Goal: Task Accomplishment & Management: Manage account settings

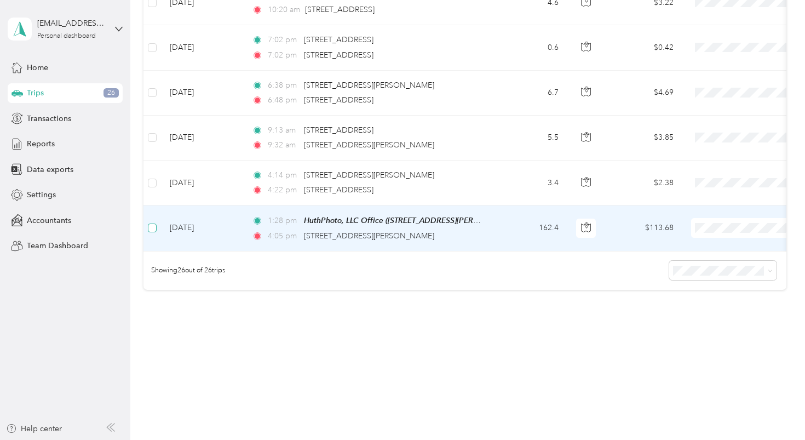
click at [155, 225] on span at bounding box center [152, 228] width 9 height 9
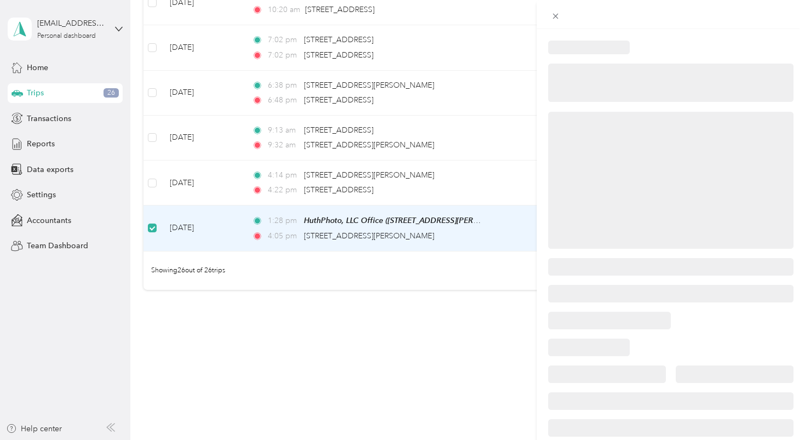
click at [151, 179] on div at bounding box center [402, 220] width 805 height 440
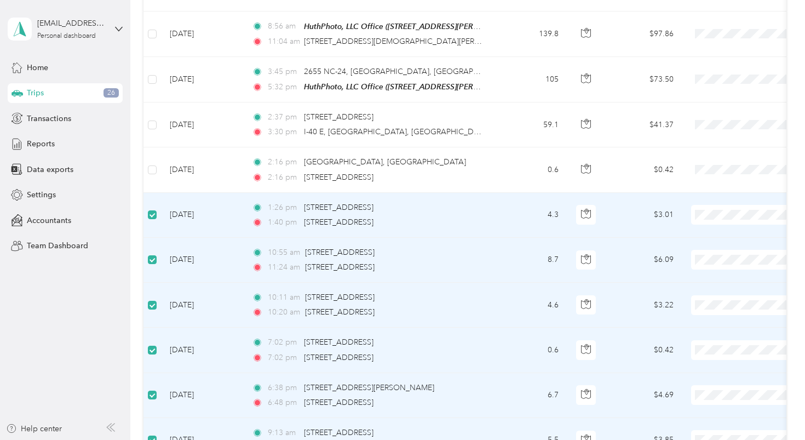
scroll to position [780, 0]
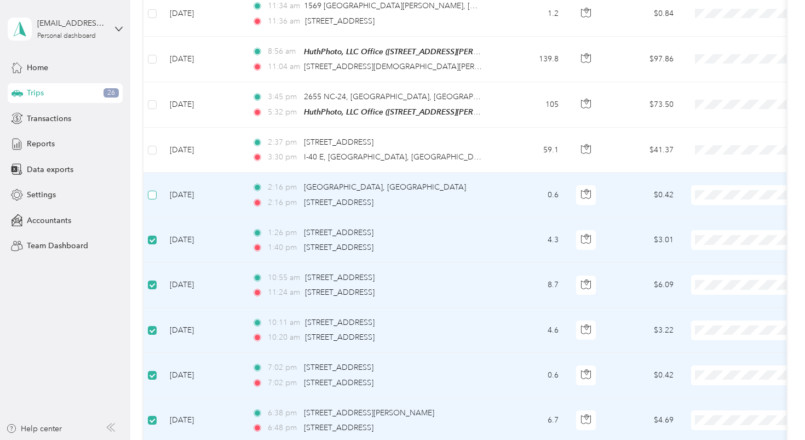
click at [155, 192] on span at bounding box center [152, 195] width 9 height 9
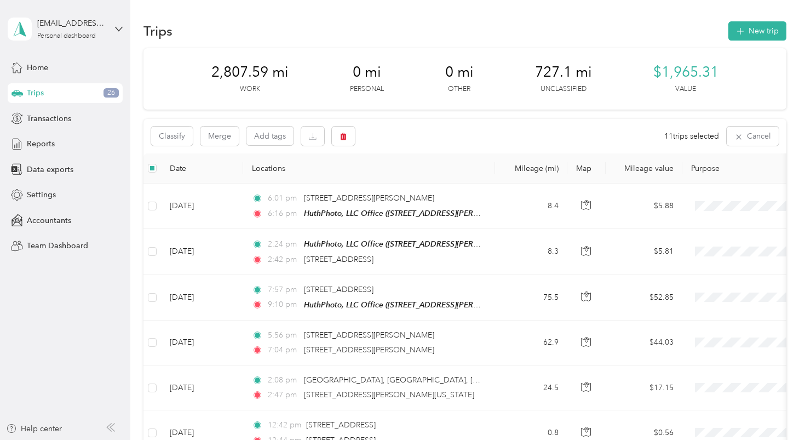
scroll to position [0, 0]
click at [217, 135] on button "Merge" at bounding box center [220, 136] width 38 height 19
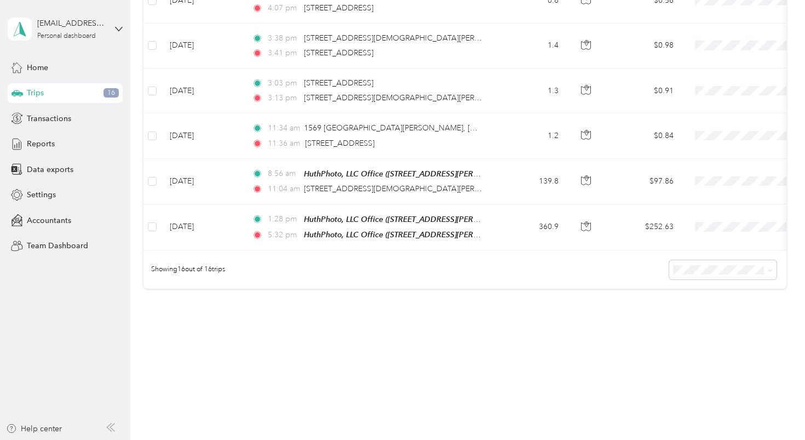
scroll to position [658, 0]
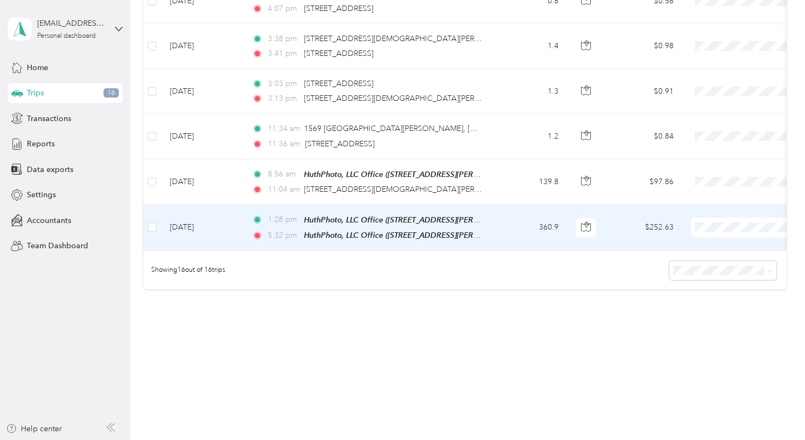
click at [502, 223] on td "360.9" at bounding box center [531, 228] width 72 height 46
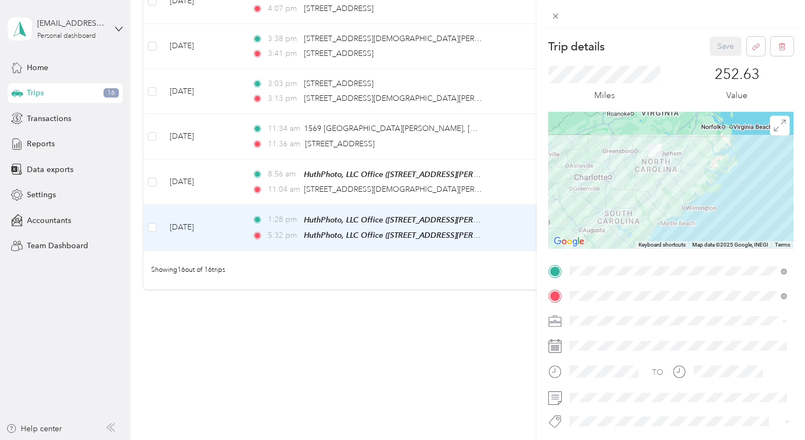
click at [601, 185] on div "Work" at bounding box center [679, 186] width 210 height 12
click at [717, 46] on button "Save" at bounding box center [726, 46] width 32 height 19
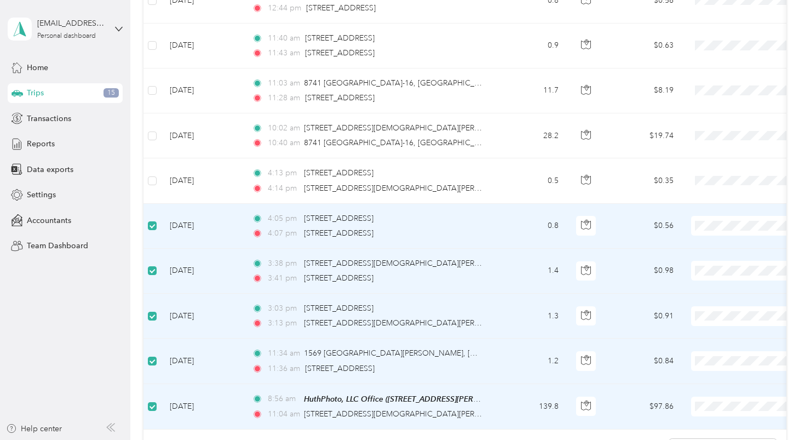
scroll to position [421, 0]
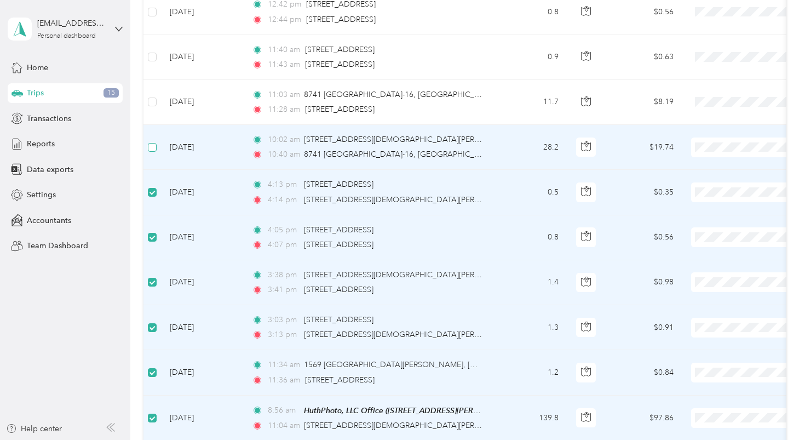
click at [157, 145] on span at bounding box center [152, 147] width 9 height 9
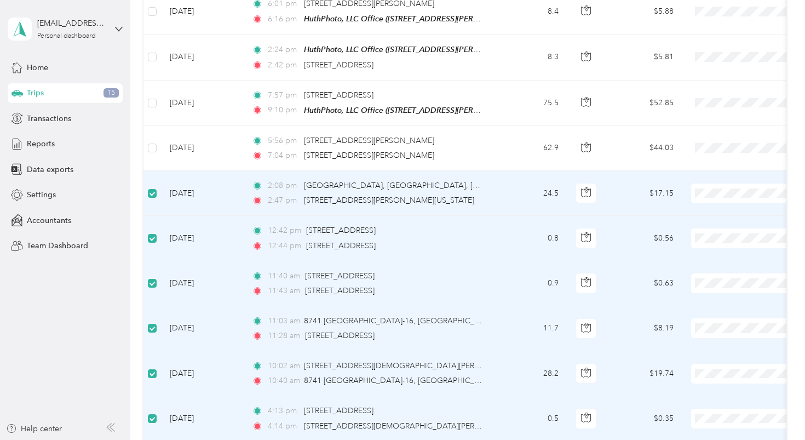
scroll to position [165, 0]
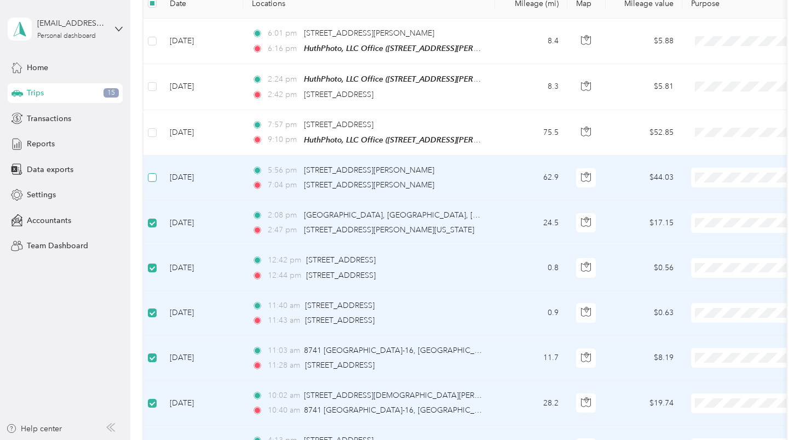
click at [155, 174] on span at bounding box center [152, 177] width 9 height 9
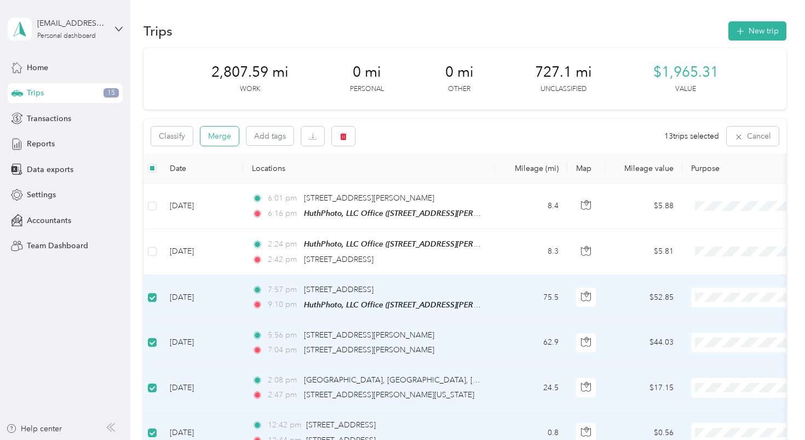
scroll to position [0, 0]
click at [232, 135] on button "Merge" at bounding box center [220, 136] width 38 height 19
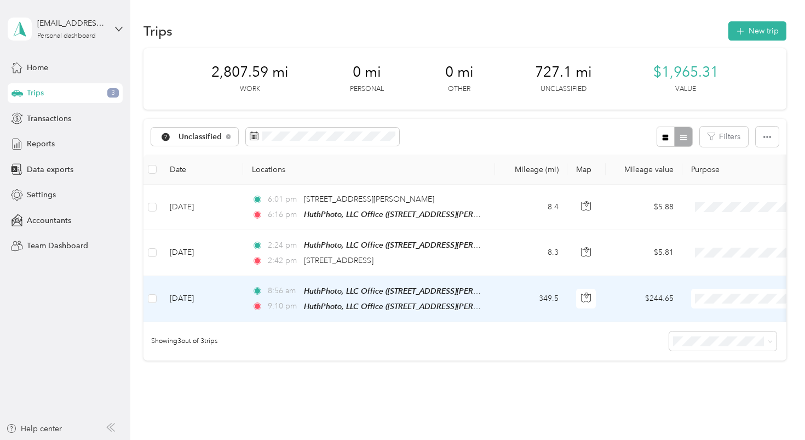
click at [501, 293] on td "349.5" at bounding box center [531, 299] width 72 height 46
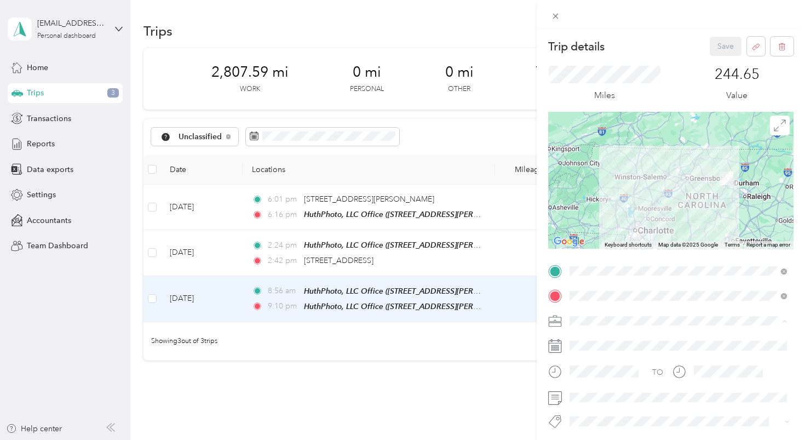
click at [583, 192] on ol "Work Personal Other Charity Medical Moving Commute" at bounding box center [678, 243] width 225 height 134
click at [722, 43] on button "Save" at bounding box center [726, 46] width 32 height 19
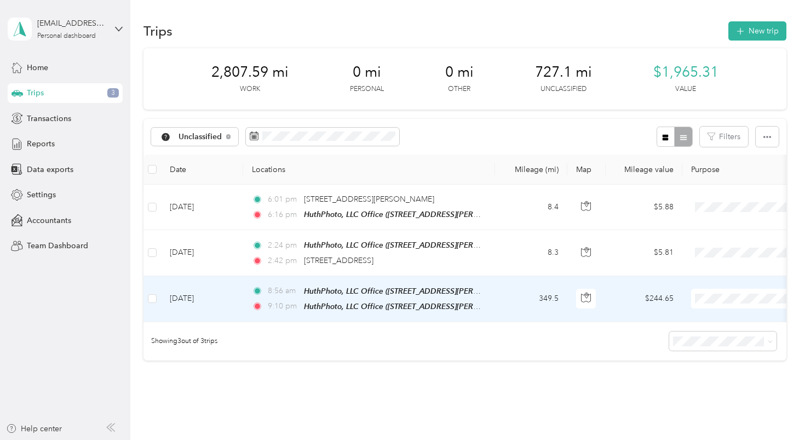
click at [516, 298] on td "349.5" at bounding box center [531, 299] width 72 height 46
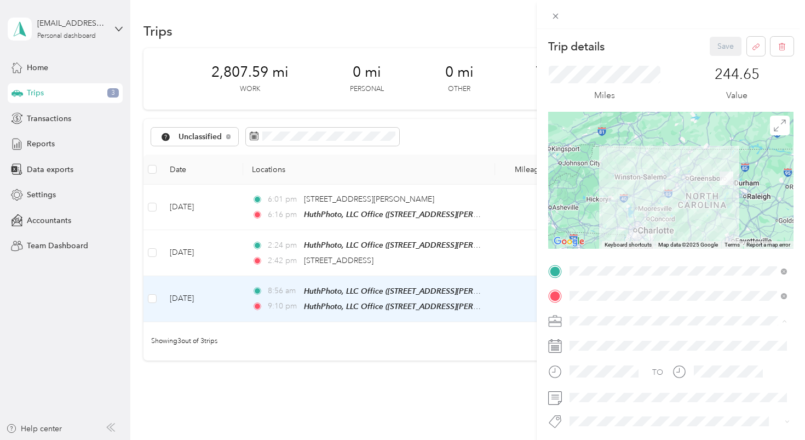
click at [582, 188] on li "Work" at bounding box center [678, 185] width 225 height 19
click at [719, 48] on button "Save" at bounding box center [726, 46] width 32 height 19
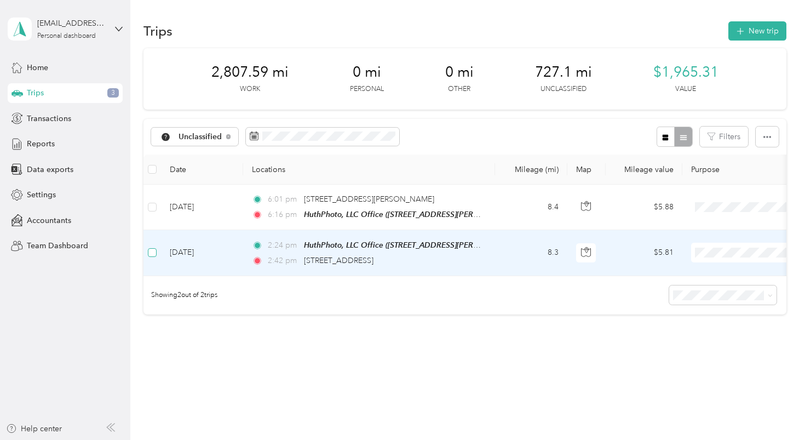
click at [153, 254] on span at bounding box center [152, 252] width 9 height 9
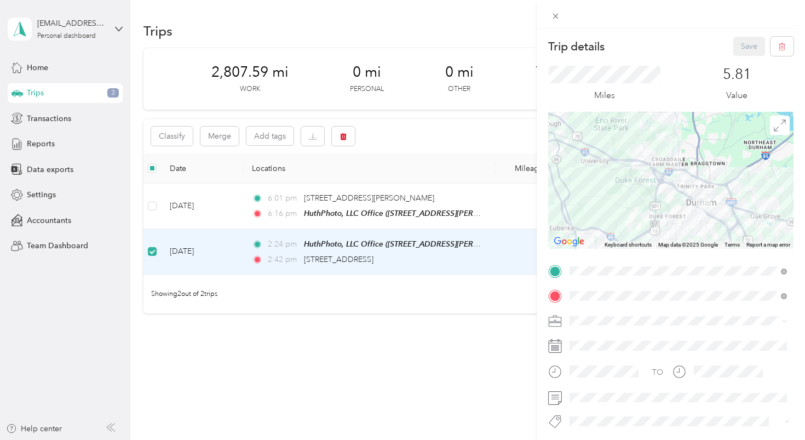
click at [151, 204] on div "Trip details Save This trip cannot be edited because it is either under review,…" at bounding box center [402, 220] width 805 height 440
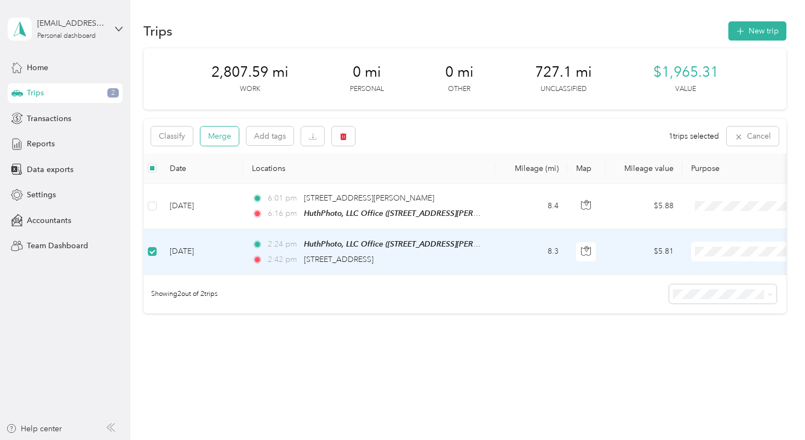
click at [221, 136] on button "Merge" at bounding box center [220, 136] width 38 height 19
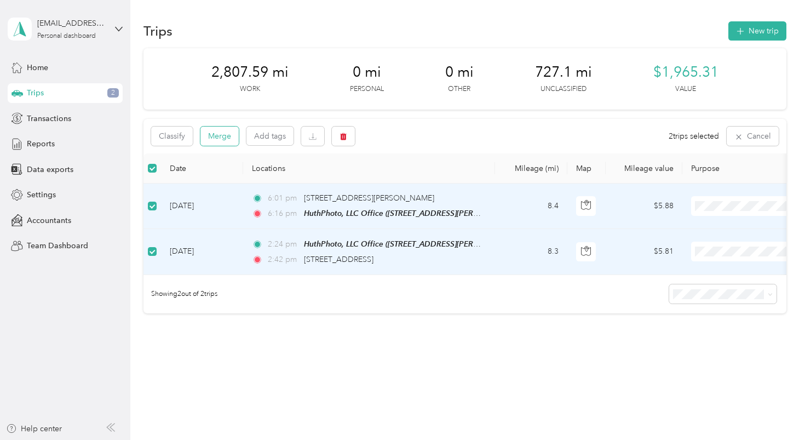
click at [225, 135] on button "Merge" at bounding box center [220, 136] width 38 height 19
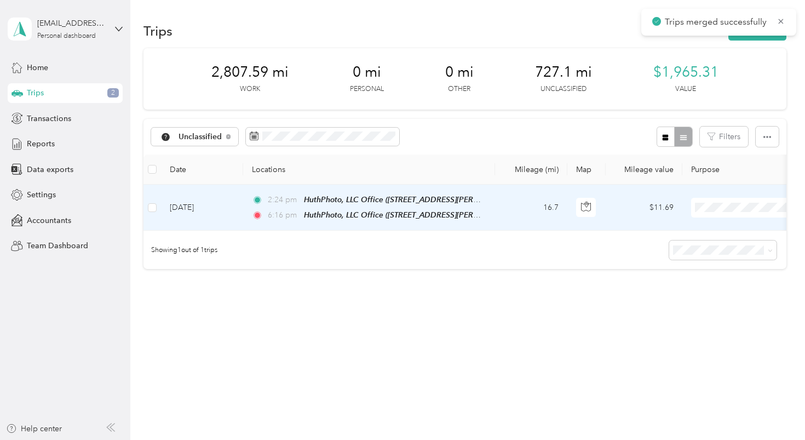
click at [504, 209] on td "16.7" at bounding box center [531, 208] width 72 height 46
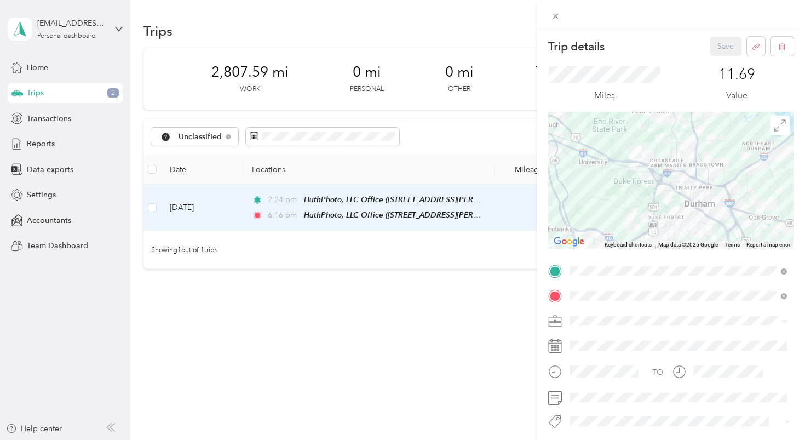
click at [595, 189] on li "Work" at bounding box center [678, 185] width 225 height 19
click at [717, 48] on button "Save" at bounding box center [726, 46] width 32 height 19
